Goal: Task Accomplishment & Management: Manage account settings

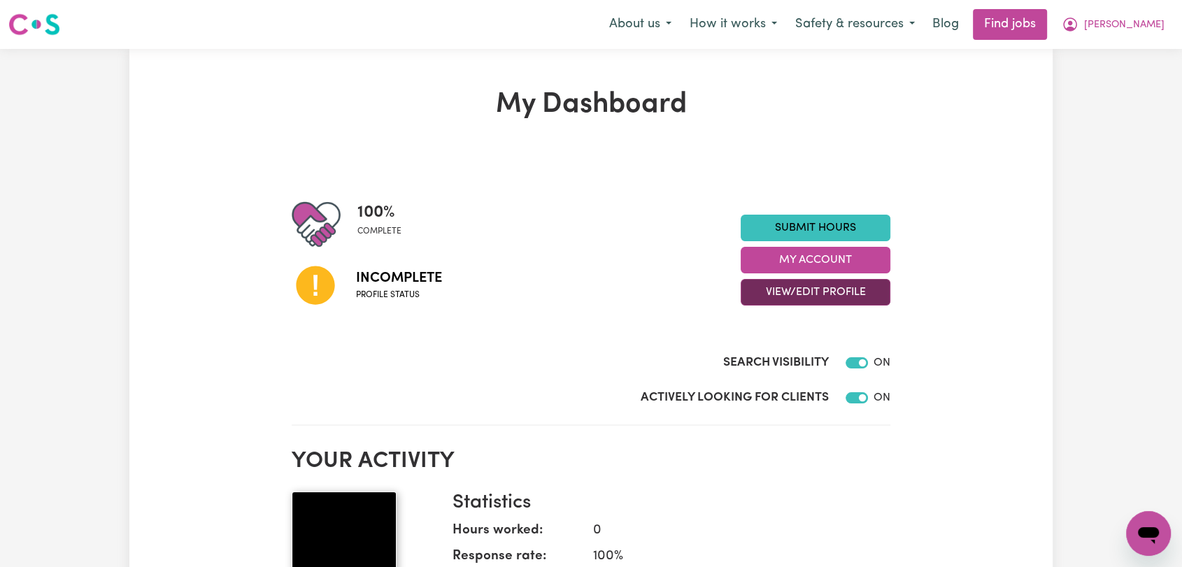
click at [806, 281] on button "View/Edit Profile" at bounding box center [816, 292] width 150 height 27
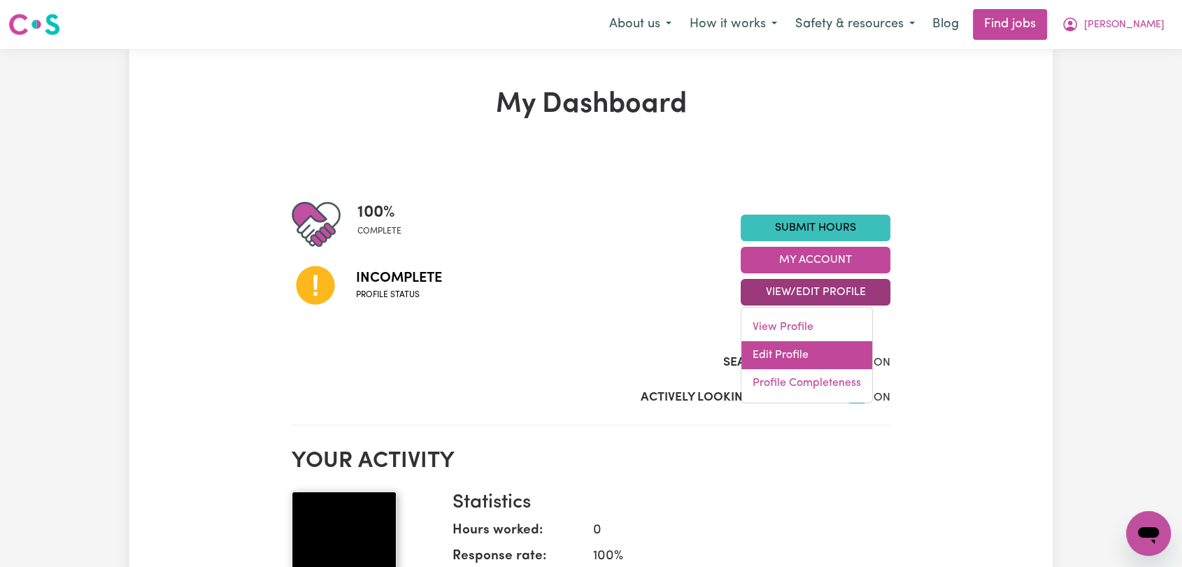
click at [792, 350] on link "Edit Profile" at bounding box center [806, 355] width 131 height 28
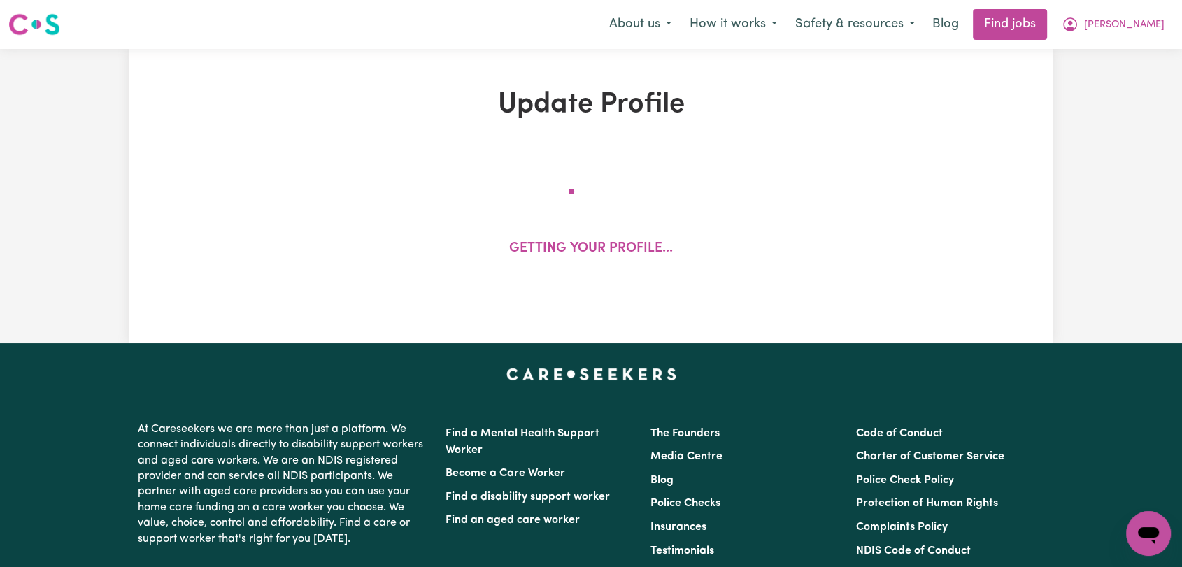
select select "[DEMOGRAPHIC_DATA]"
select select "[DEMOGRAPHIC_DATA] Citizen"
select select "Studying a healthcare related degree or qualification"
select select "75"
select select "100"
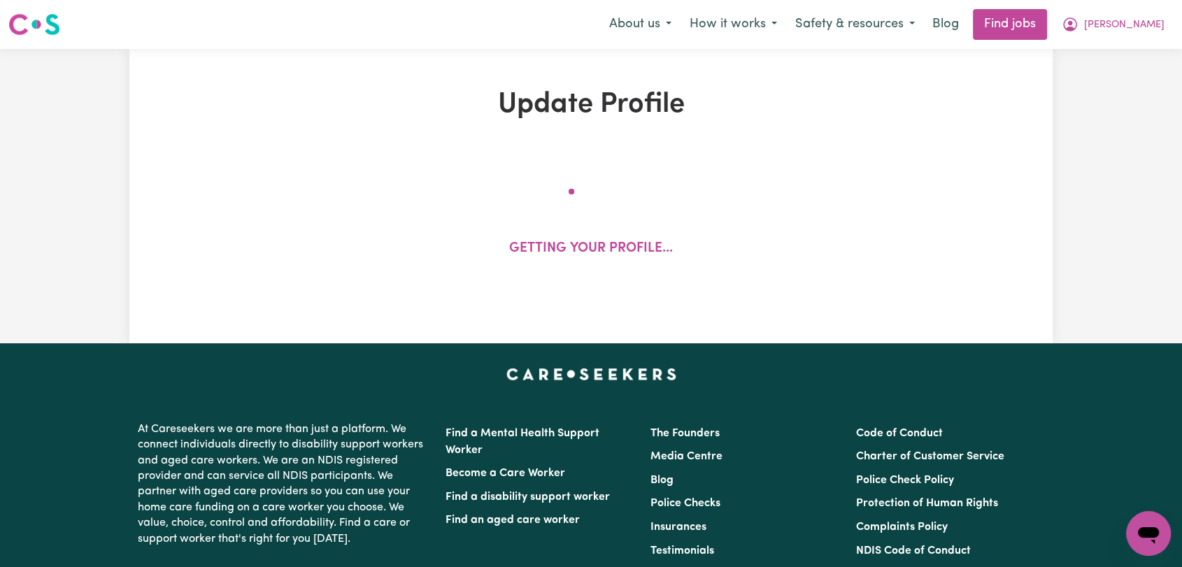
select select "150"
select select "160"
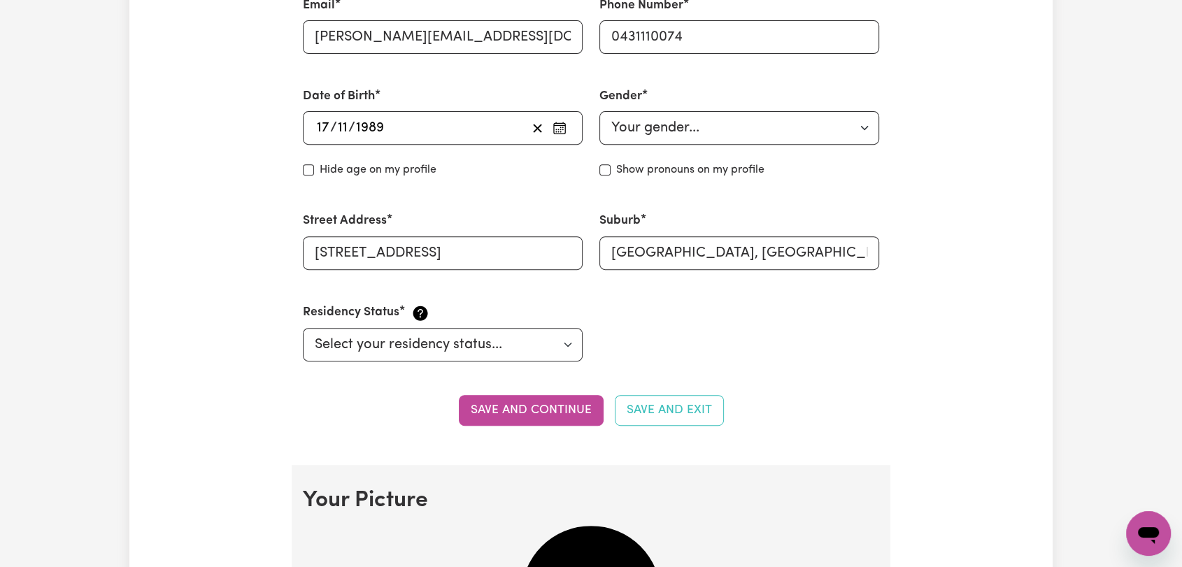
scroll to position [1010, 0]
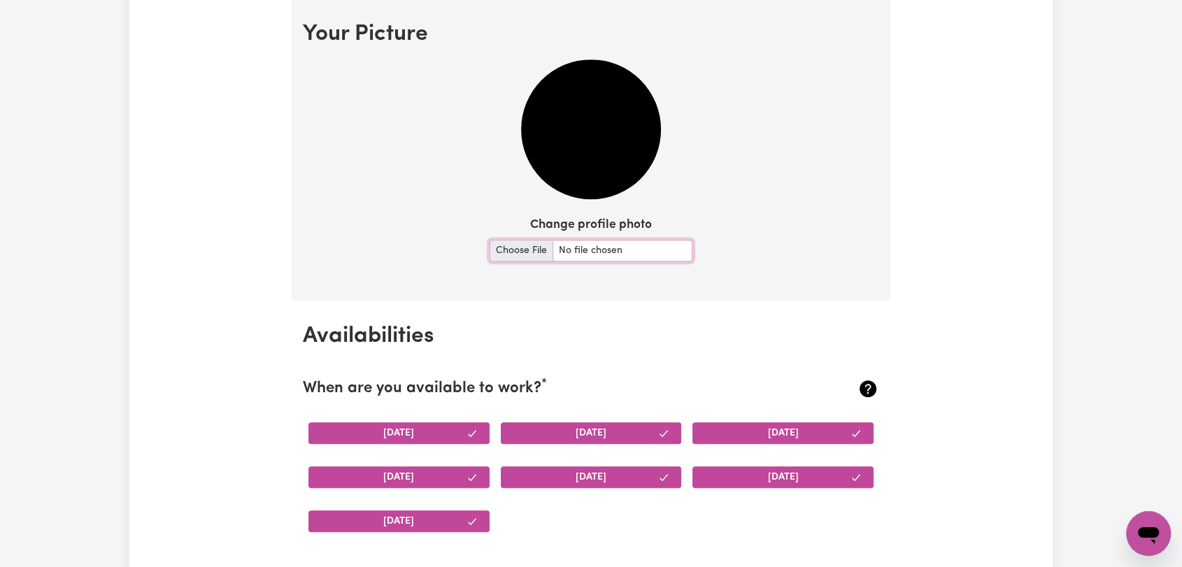
click at [496, 250] on input "Change profile photo" at bounding box center [590, 251] width 203 height 22
type input "C:\fakepath\[PERSON_NAME] - Picture.jpeg"
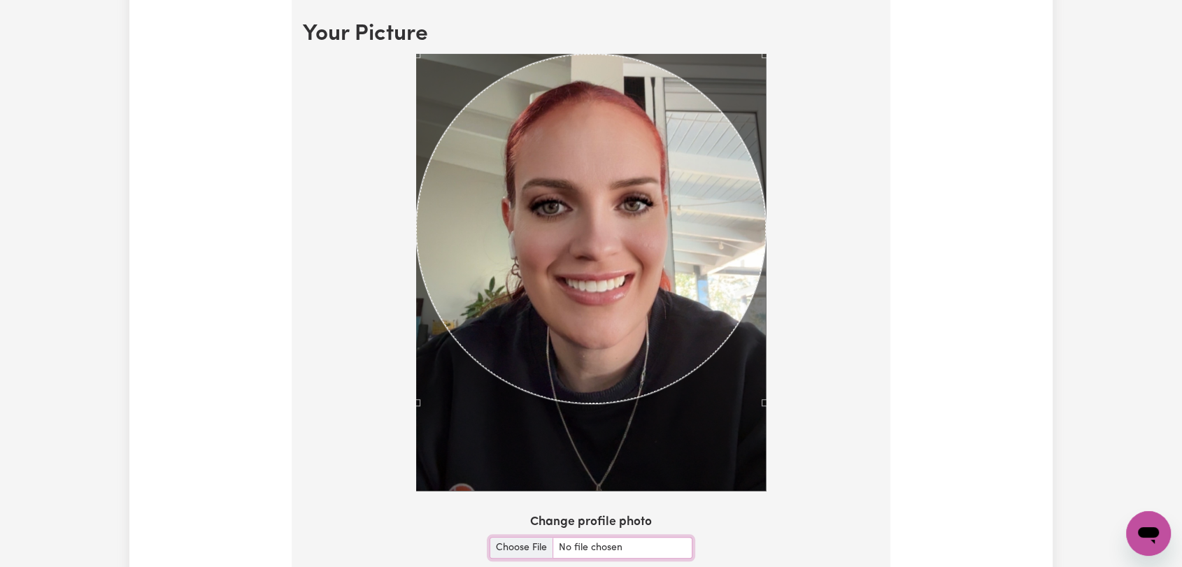
click at [811, 489] on div at bounding box center [591, 275] width 576 height 443
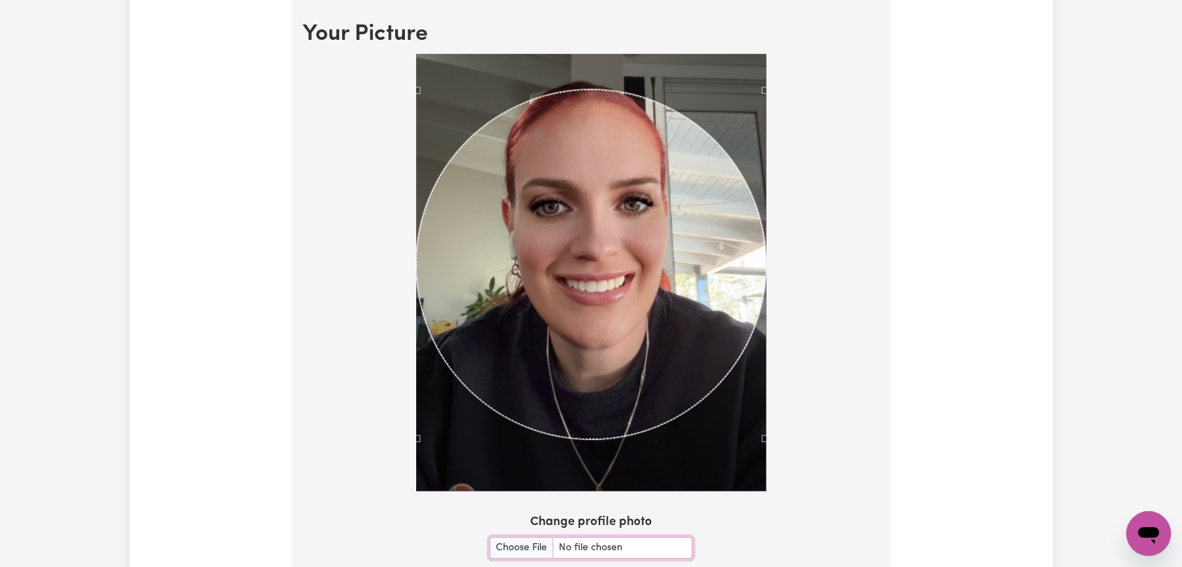
click at [582, 211] on div "Use the arrow keys to move the crop selection area" at bounding box center [591, 265] width 350 height 350
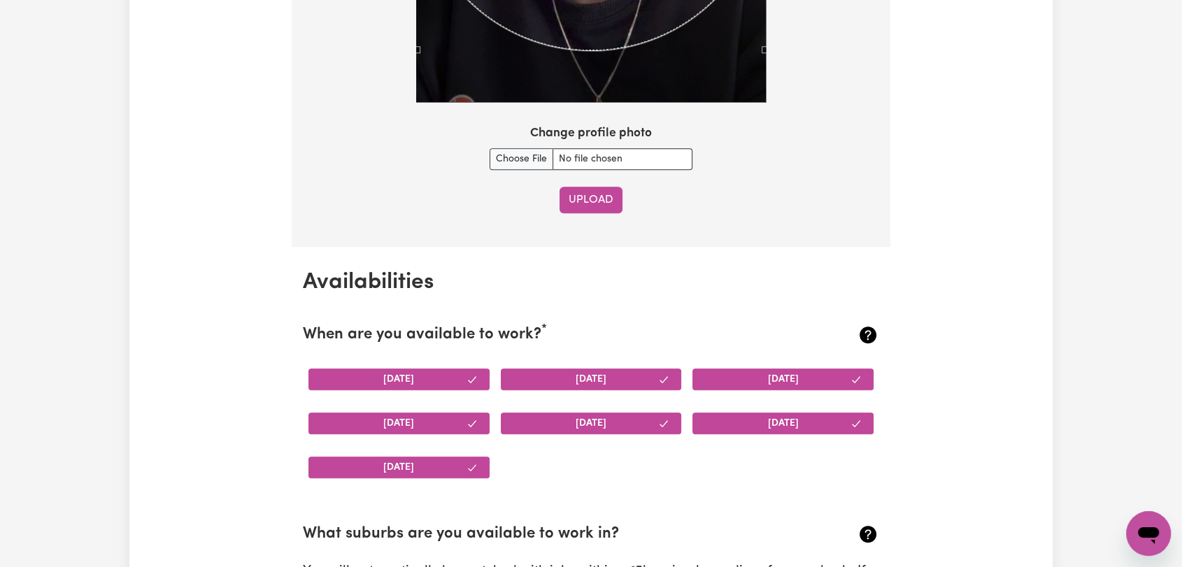
click at [581, 197] on button "Upload" at bounding box center [590, 200] width 63 height 27
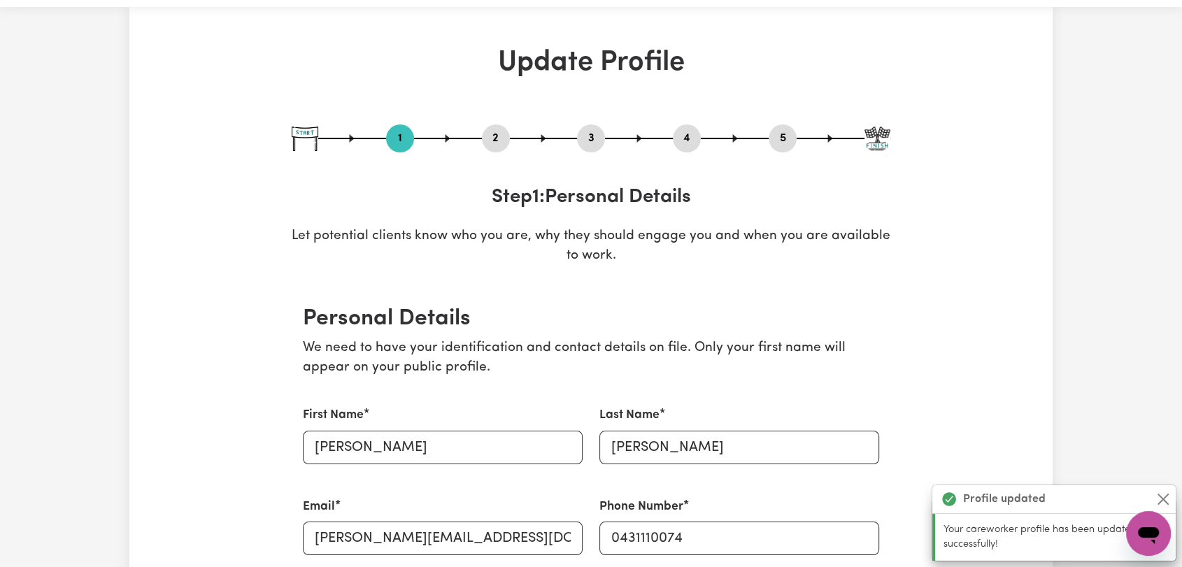
scroll to position [0, 0]
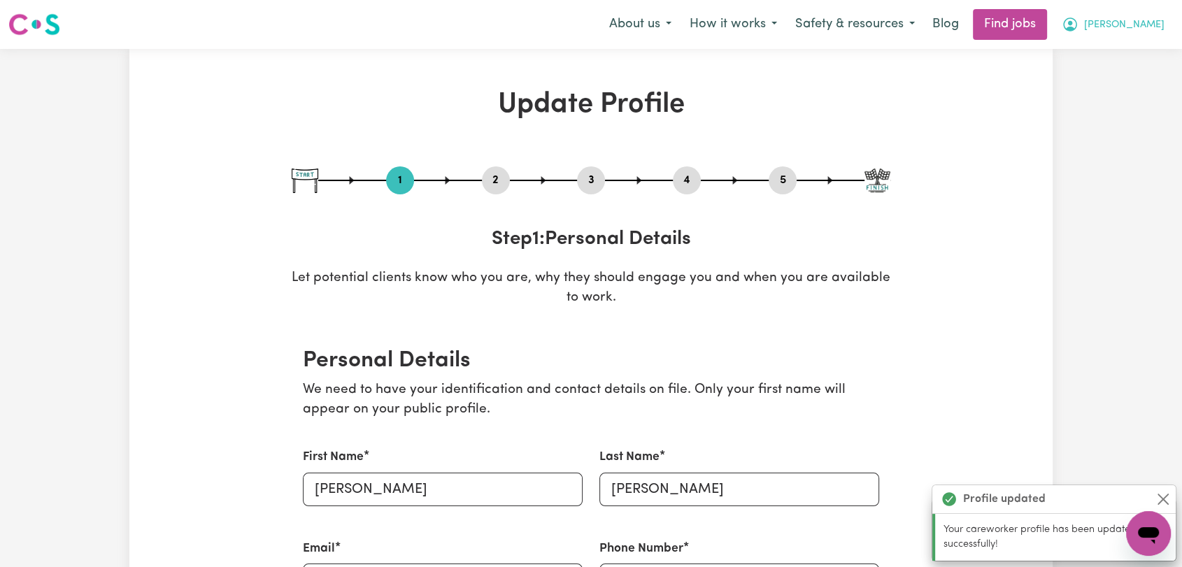
click at [1147, 34] on button "[PERSON_NAME]" at bounding box center [1112, 24] width 121 height 29
click at [1108, 110] on link "Logout" at bounding box center [1117, 107] width 110 height 27
